Goal: Information Seeking & Learning: Learn about a topic

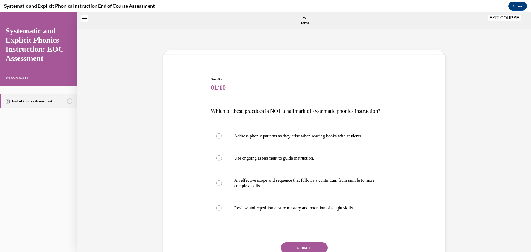
scroll to position [17, 0]
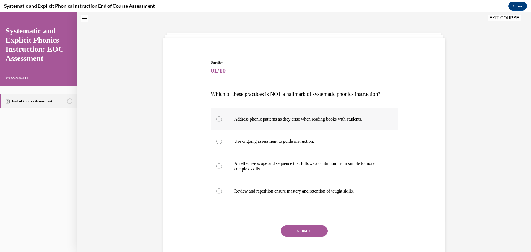
click at [252, 120] on p "Address phonic patterns as they arise when reading books with students." at bounding box center [309, 120] width 150 height 6
click at [307, 232] on button "SUBMIT" at bounding box center [304, 231] width 47 height 11
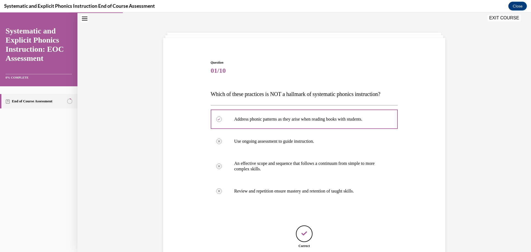
scroll to position [64, 0]
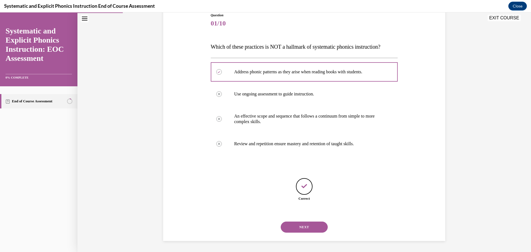
click at [294, 229] on button "NEXT" at bounding box center [304, 227] width 47 height 11
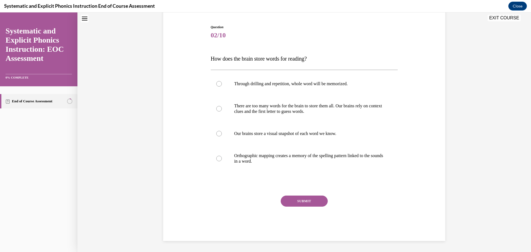
scroll to position [17, 0]
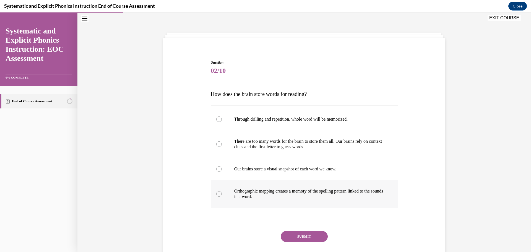
click at [238, 193] on p "Orthographic mapping creates a memory of the spelling pattern linked to the sou…" at bounding box center [309, 193] width 150 height 11
click at [296, 238] on button "SUBMIT" at bounding box center [304, 236] width 47 height 11
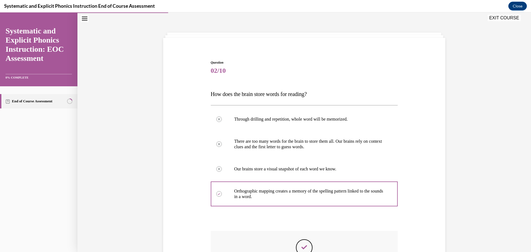
scroll to position [97, 0]
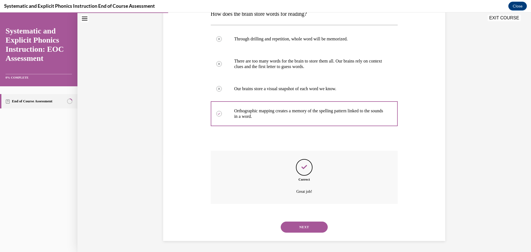
click at [311, 231] on button "NEXT" at bounding box center [304, 227] width 47 height 11
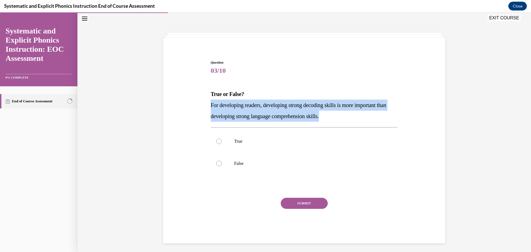
drag, startPoint x: 206, startPoint y: 104, endPoint x: 341, endPoint y: 115, distance: 135.5
click at [341, 117] on div "Question 03/10 True or False? For developing readers, developing strong decodin…" at bounding box center [304, 143] width 285 height 200
copy span "For developing readers, developing strong decoding skills is more important tha…"
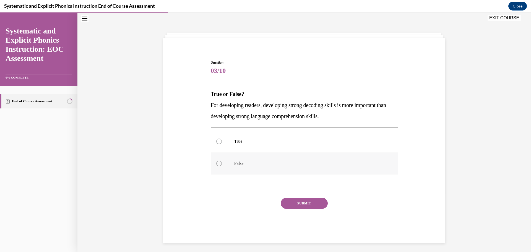
click at [219, 167] on div at bounding box center [304, 163] width 187 height 22
click at [293, 203] on button "SUBMIT" at bounding box center [304, 203] width 47 height 11
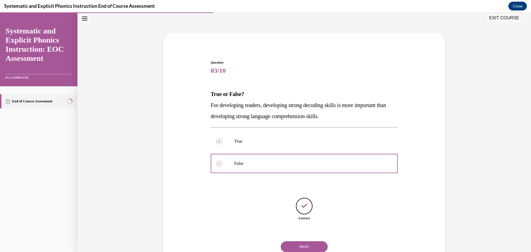
scroll to position [37, 0]
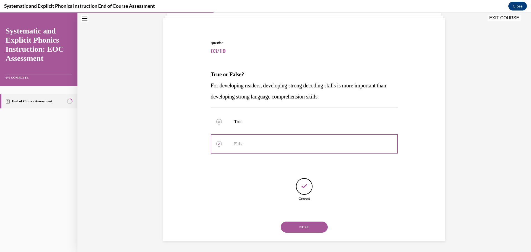
click at [299, 232] on button "NEXT" at bounding box center [304, 227] width 47 height 11
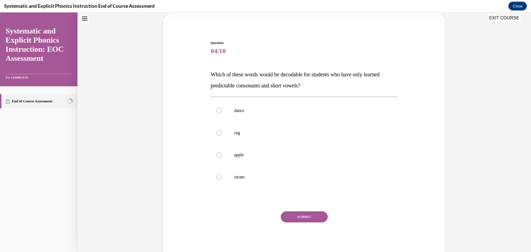
scroll to position [17, 0]
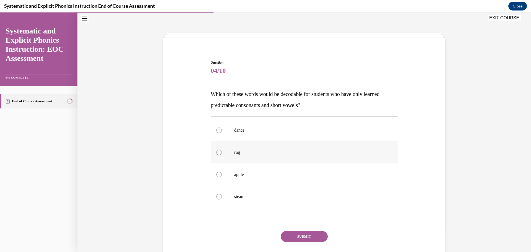
click at [241, 152] on p "rug" at bounding box center [309, 153] width 150 height 6
click at [309, 235] on button "SUBMIT" at bounding box center [304, 236] width 47 height 11
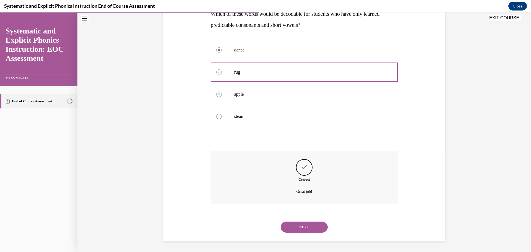
click at [296, 226] on button "NEXT" at bounding box center [304, 227] width 47 height 11
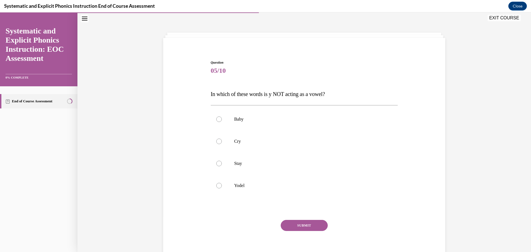
drag, startPoint x: 217, startPoint y: 187, endPoint x: 255, endPoint y: 199, distance: 40.2
click at [217, 187] on div at bounding box center [219, 186] width 6 height 6
click at [298, 229] on button "SUBMIT" at bounding box center [304, 225] width 47 height 11
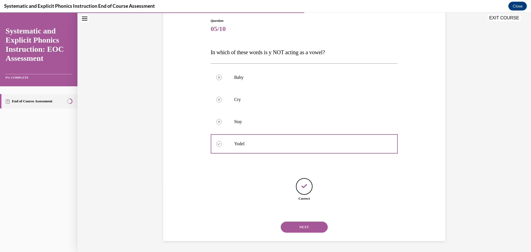
click at [313, 230] on button "NEXT" at bounding box center [304, 227] width 47 height 11
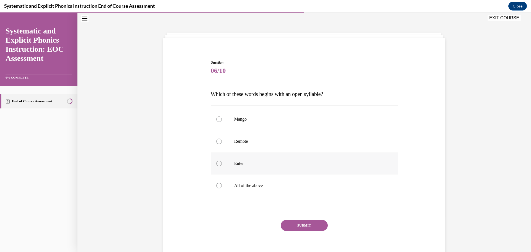
click at [216, 165] on div at bounding box center [219, 164] width 6 height 6
drag, startPoint x: 209, startPoint y: 94, endPoint x: 329, endPoint y: 91, distance: 120.4
click at [329, 91] on p "Which of these words begins with an open syllable?" at bounding box center [304, 94] width 187 height 11
copy span "Which of these words begins with an open syllable?"
click at [357, 103] on div "Question 06/10 Which of these words begins with an open syllable? Mango Remote …" at bounding box center [304, 162] width 187 height 205
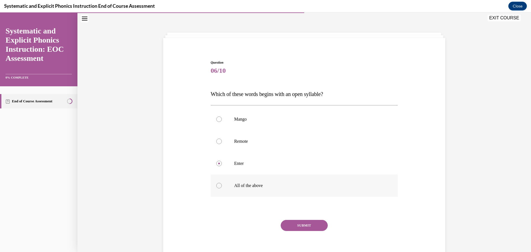
click at [216, 187] on div at bounding box center [219, 186] width 6 height 6
click at [294, 226] on button "SUBMIT" at bounding box center [304, 225] width 47 height 11
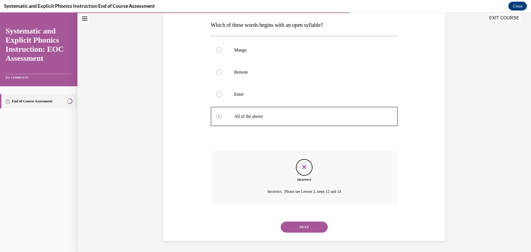
click at [217, 72] on div at bounding box center [219, 72] width 6 height 6
click at [304, 170] on icon "Feedback" at bounding box center [304, 167] width 8 height 8
drag, startPoint x: 312, startPoint y: 227, endPoint x: 390, endPoint y: 242, distance: 79.5
click at [312, 227] on button "NEXT" at bounding box center [304, 227] width 47 height 11
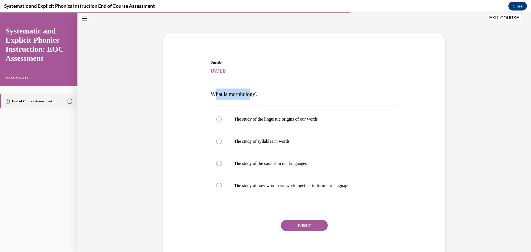
drag, startPoint x: 213, startPoint y: 93, endPoint x: 258, endPoint y: 95, distance: 45.7
click at [252, 95] on span "What is morphology?" at bounding box center [234, 94] width 47 height 6
drag, startPoint x: 265, startPoint y: 95, endPoint x: 186, endPoint y: 97, distance: 78.9
click at [186, 97] on div "Question 07/10 What is morphology? The study of the linguistic origins of our w…" at bounding box center [304, 154] width 285 height 222
copy span "What is morphology?"
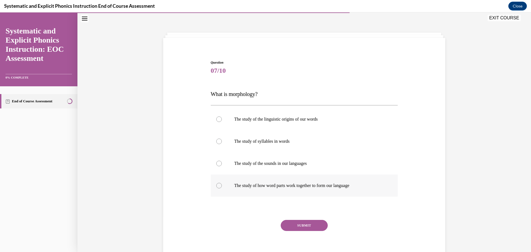
click at [326, 182] on div at bounding box center [304, 186] width 187 height 22
click at [296, 225] on button "SUBMIT" at bounding box center [304, 225] width 47 height 11
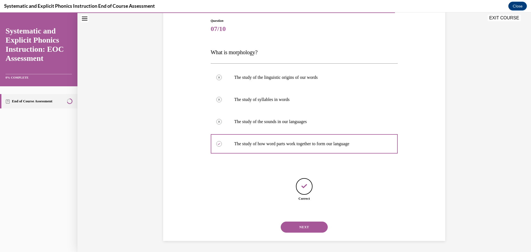
click at [319, 227] on button "NEXT" at bounding box center [304, 227] width 47 height 11
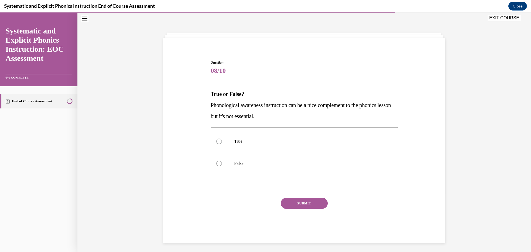
drag, startPoint x: 240, startPoint y: 166, endPoint x: 280, endPoint y: 176, distance: 41.3
click at [241, 166] on p "False" at bounding box center [309, 164] width 150 height 6
click at [299, 205] on button "SUBMIT" at bounding box center [304, 203] width 47 height 11
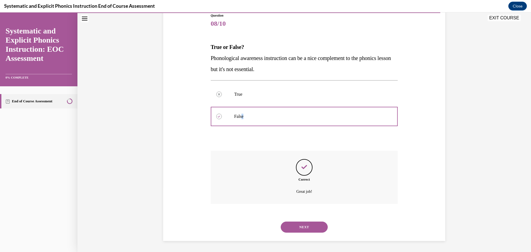
click at [296, 227] on button "NEXT" at bounding box center [304, 227] width 47 height 11
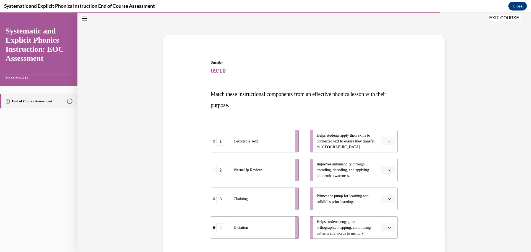
click at [386, 139] on button "button" at bounding box center [388, 141] width 14 height 8
click at [385, 165] on div "1" at bounding box center [386, 164] width 14 height 11
click at [432, 152] on div "Question 09/10 Match these instructional components from an effective phonics l…" at bounding box center [304, 175] width 285 height 264
click at [390, 199] on button "button" at bounding box center [388, 199] width 14 height 8
click at [389, 162] on div "2" at bounding box center [386, 164] width 14 height 11
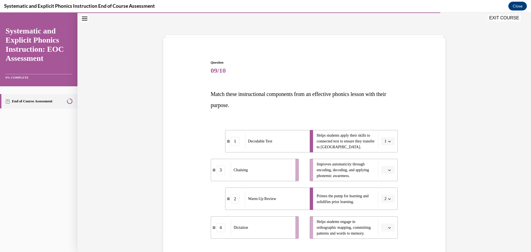
click at [389, 162] on li "Improves automaticity through encoding, decoding, and applying phonemic awarene…" at bounding box center [354, 170] width 88 height 22
click at [447, 161] on div "Question 09/10 Match these instructional components from an effective phonics l…" at bounding box center [304, 166] width 454 height 306
click at [388, 227] on icon "button" at bounding box center [389, 227] width 3 height 3
click at [387, 201] on div "3" at bounding box center [386, 204] width 14 height 11
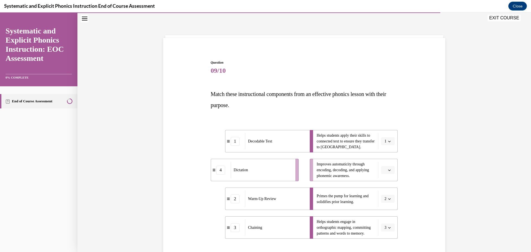
click at [419, 192] on div "Question 09/10 Match these instructional components from an effective phonics l…" at bounding box center [304, 175] width 285 height 264
click at [386, 167] on button "button" at bounding box center [388, 170] width 14 height 8
click at [383, 226] on span "4" at bounding box center [384, 226] width 2 height 4
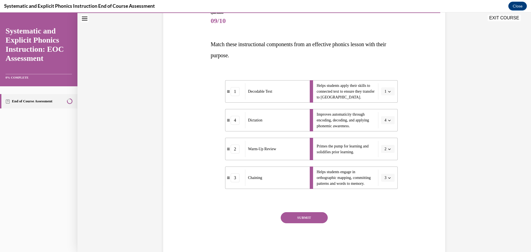
drag, startPoint x: 313, startPoint y: 221, endPoint x: 450, endPoint y: 220, distance: 137.0
click at [313, 222] on button "SUBMIT" at bounding box center [304, 217] width 47 height 11
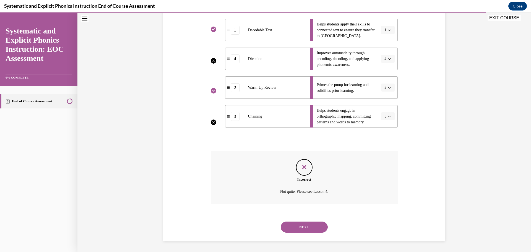
click at [305, 231] on button "NEXT" at bounding box center [304, 227] width 47 height 11
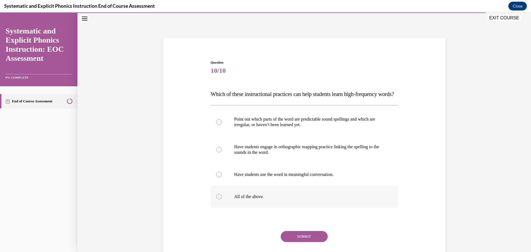
click at [234, 200] on p "All of the above." at bounding box center [309, 197] width 150 height 6
click at [296, 242] on button "SUBMIT" at bounding box center [304, 236] width 47 height 11
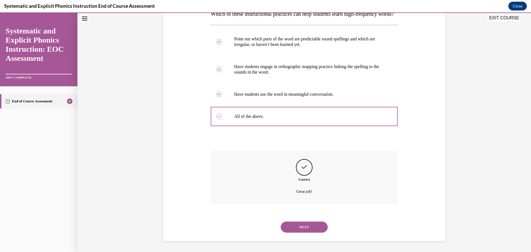
click at [304, 233] on button "NEXT" at bounding box center [304, 227] width 47 height 11
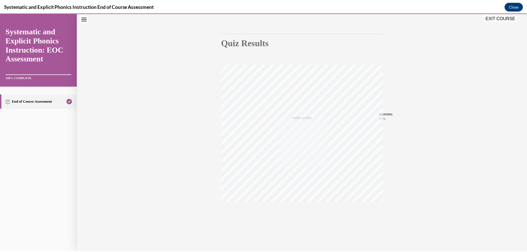
scroll to position [44, 0]
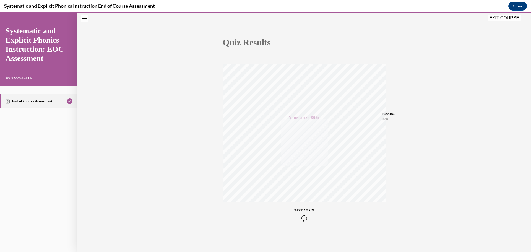
click at [509, 15] on button "EXIT COURSE" at bounding box center [504, 18] width 33 height 7
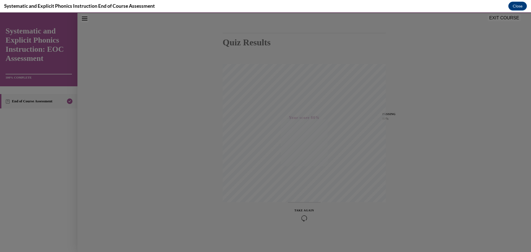
click at [509, 15] on div at bounding box center [265, 132] width 531 height 240
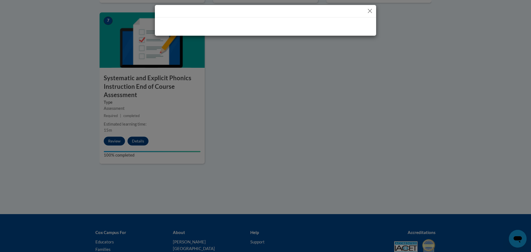
click at [367, 12] on button "Close" at bounding box center [370, 10] width 7 height 7
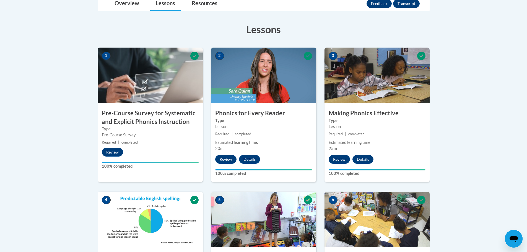
scroll to position [111, 0]
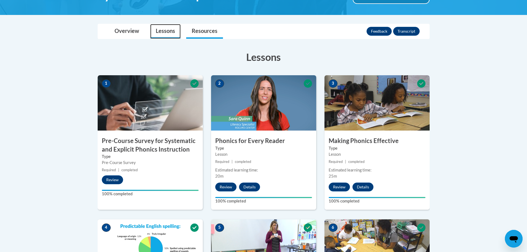
drag, startPoint x: 162, startPoint y: 30, endPoint x: 187, endPoint y: 29, distance: 25.5
click at [162, 30] on link "Lessons" at bounding box center [165, 31] width 30 height 15
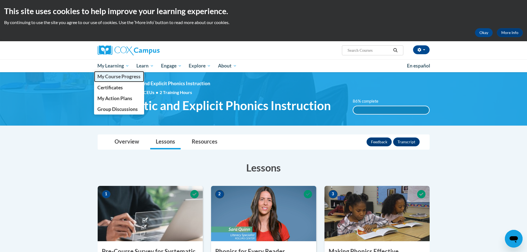
click at [113, 77] on span "My Course Progress" at bounding box center [118, 77] width 43 height 6
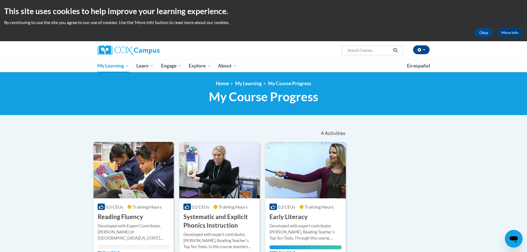
scroll to position [138, 0]
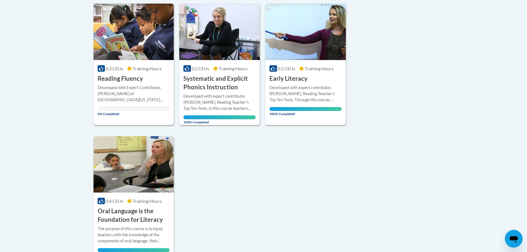
click at [135, 87] on div "Developed with Expert Contributor, [PERSON_NAME] of [GEOGRAPHIC_DATA][US_STATE]…" at bounding box center [134, 94] width 72 height 18
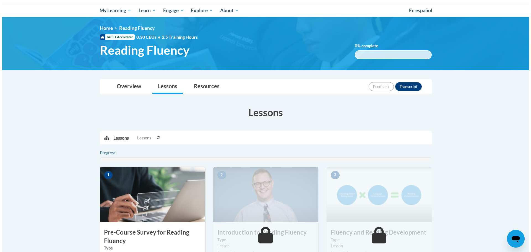
scroll to position [111, 0]
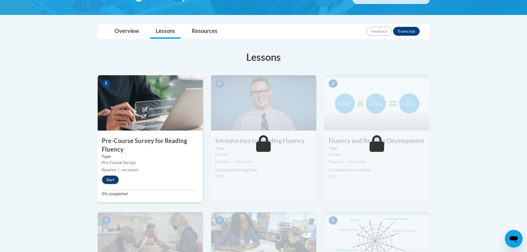
click at [109, 182] on button "Start" at bounding box center [110, 179] width 17 height 9
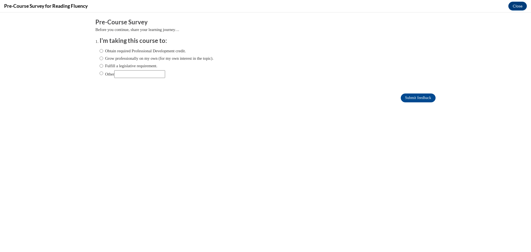
scroll to position [0, 0]
click at [120, 66] on label "Fulfill a legislative requirement." at bounding box center [129, 66] width 58 height 6
click at [103, 66] on input "Fulfill a legislative requirement." at bounding box center [102, 66] width 4 height 6
radio input "true"
click at [401, 99] on input "Submit feedback" at bounding box center [418, 98] width 35 height 9
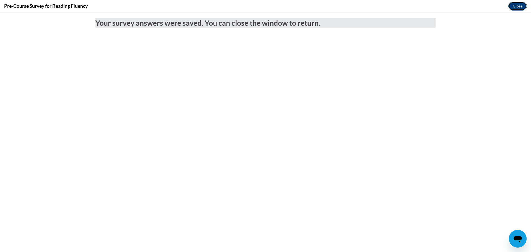
click at [517, 10] on button "Close" at bounding box center [518, 6] width 19 height 9
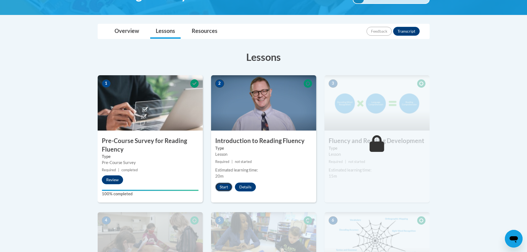
click at [223, 188] on button "Start" at bounding box center [223, 187] width 17 height 9
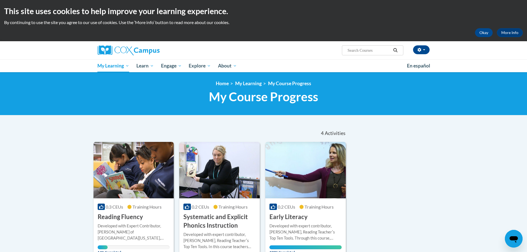
scroll to position [83, 0]
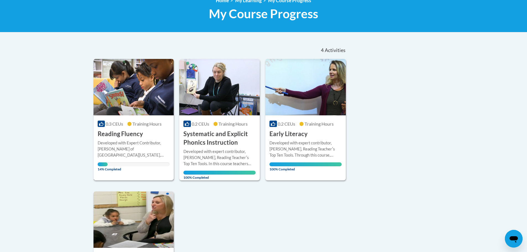
click at [118, 123] on span "0.3 CEUs" at bounding box center [114, 123] width 17 height 5
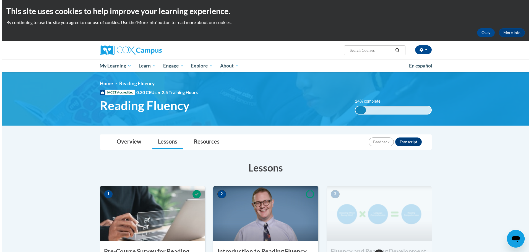
scroll to position [83, 0]
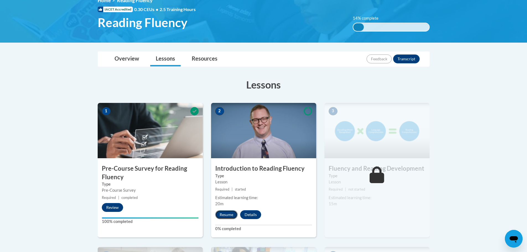
click at [233, 215] on button "Resume" at bounding box center [226, 214] width 22 height 9
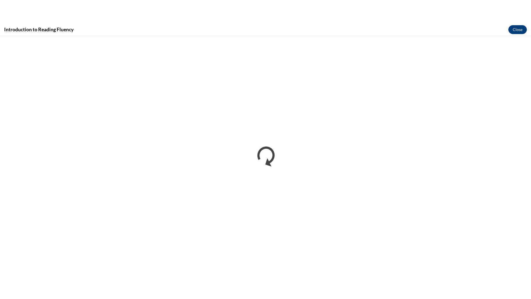
scroll to position [0, 0]
